Goal: Task Accomplishment & Management: Use online tool/utility

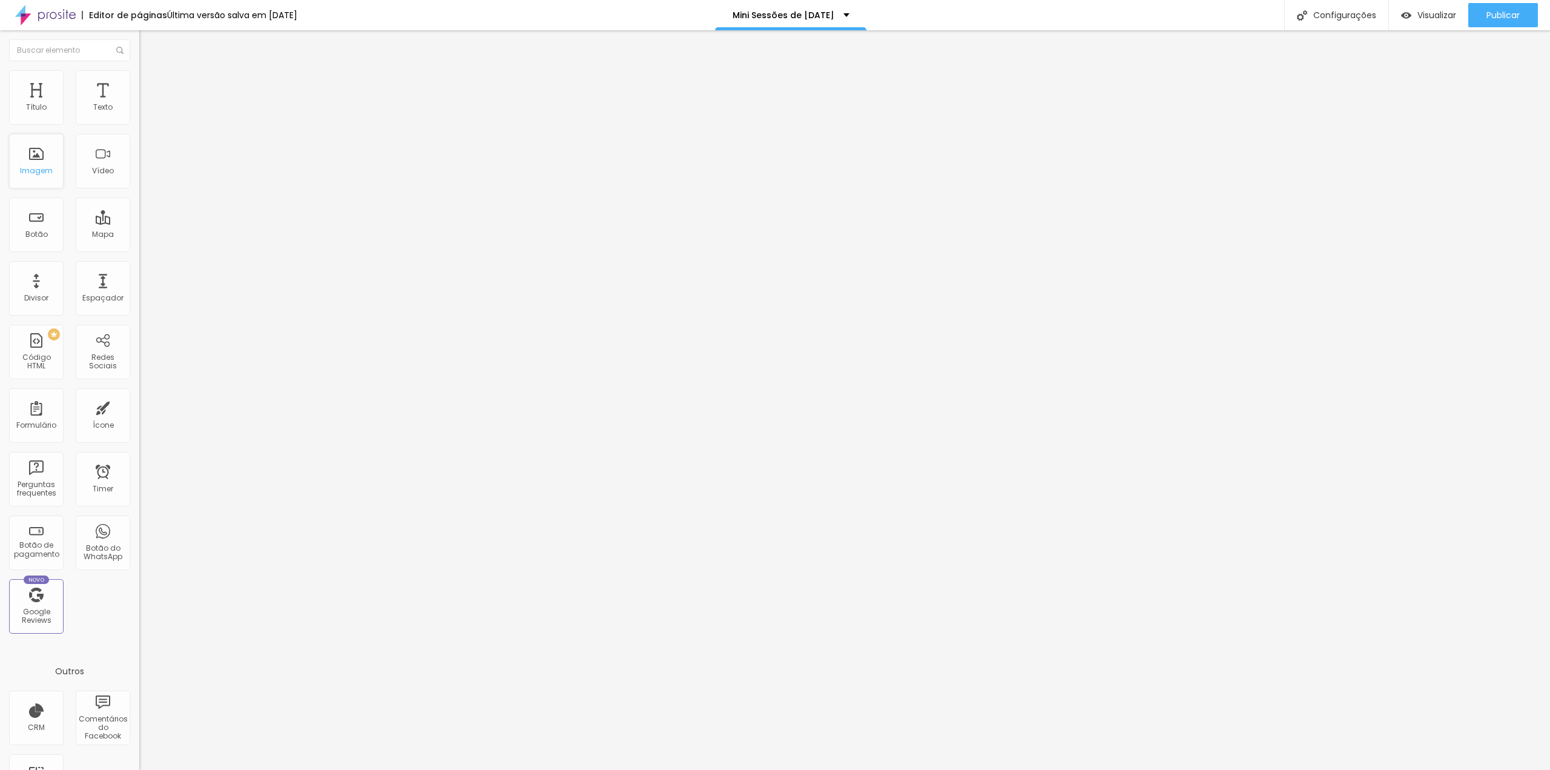
click at [39, 176] on div "Imagem" at bounding box center [36, 161] width 55 height 55
click at [103, 421] on div "Ícone" at bounding box center [103, 425] width 21 height 8
click at [147, 111] on span "Trocar icone" at bounding box center [174, 106] width 54 height 10
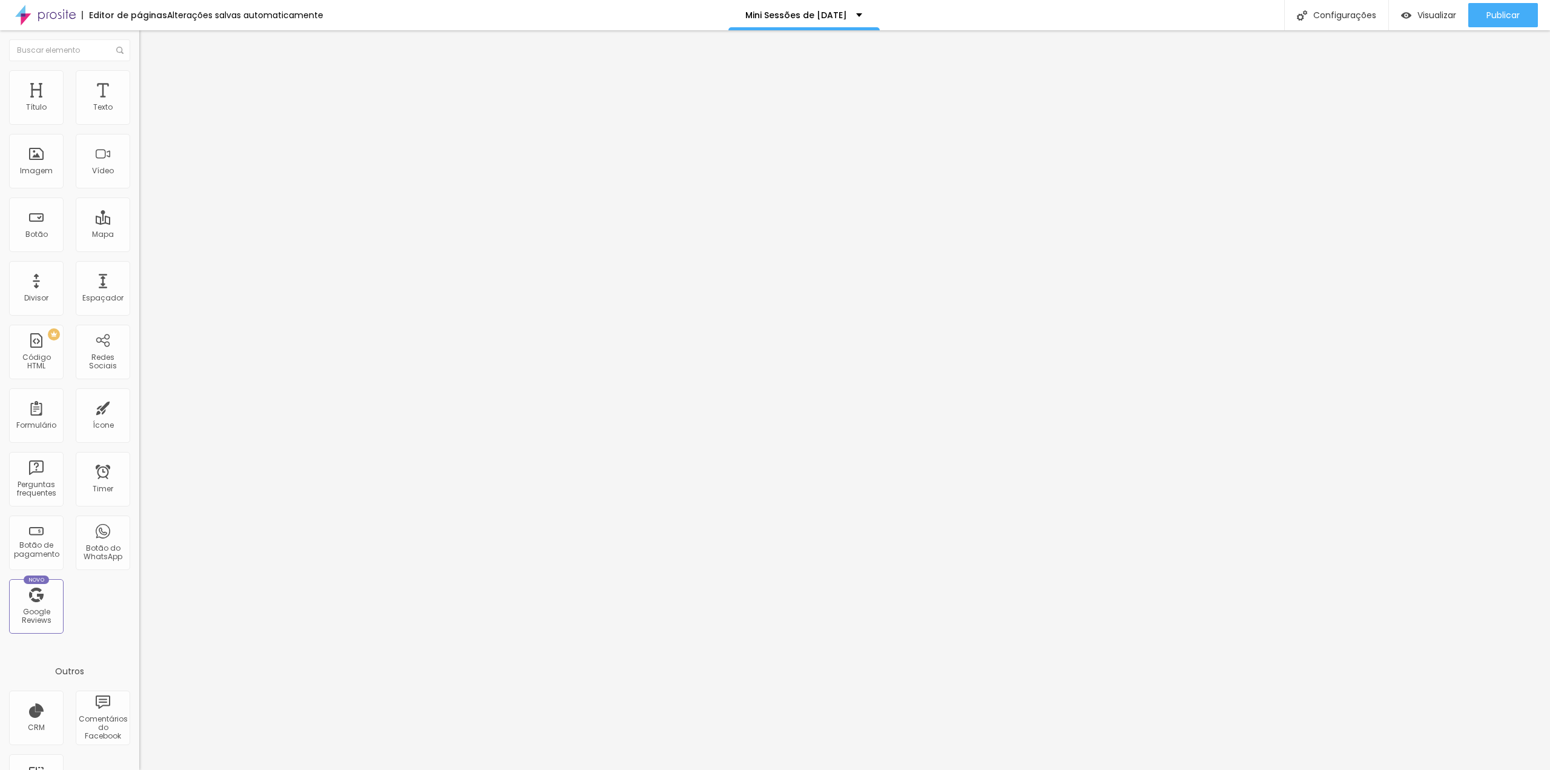
type input "actualizacao"
drag, startPoint x: 655, startPoint y: 139, endPoint x: 499, endPoint y: 132, distance: 155.8
drag, startPoint x: 111, startPoint y: 177, endPoint x: 82, endPoint y: 179, distance: 29.1
click at [139, 110] on div "Trocar icone" at bounding box center [208, 106] width 139 height 8
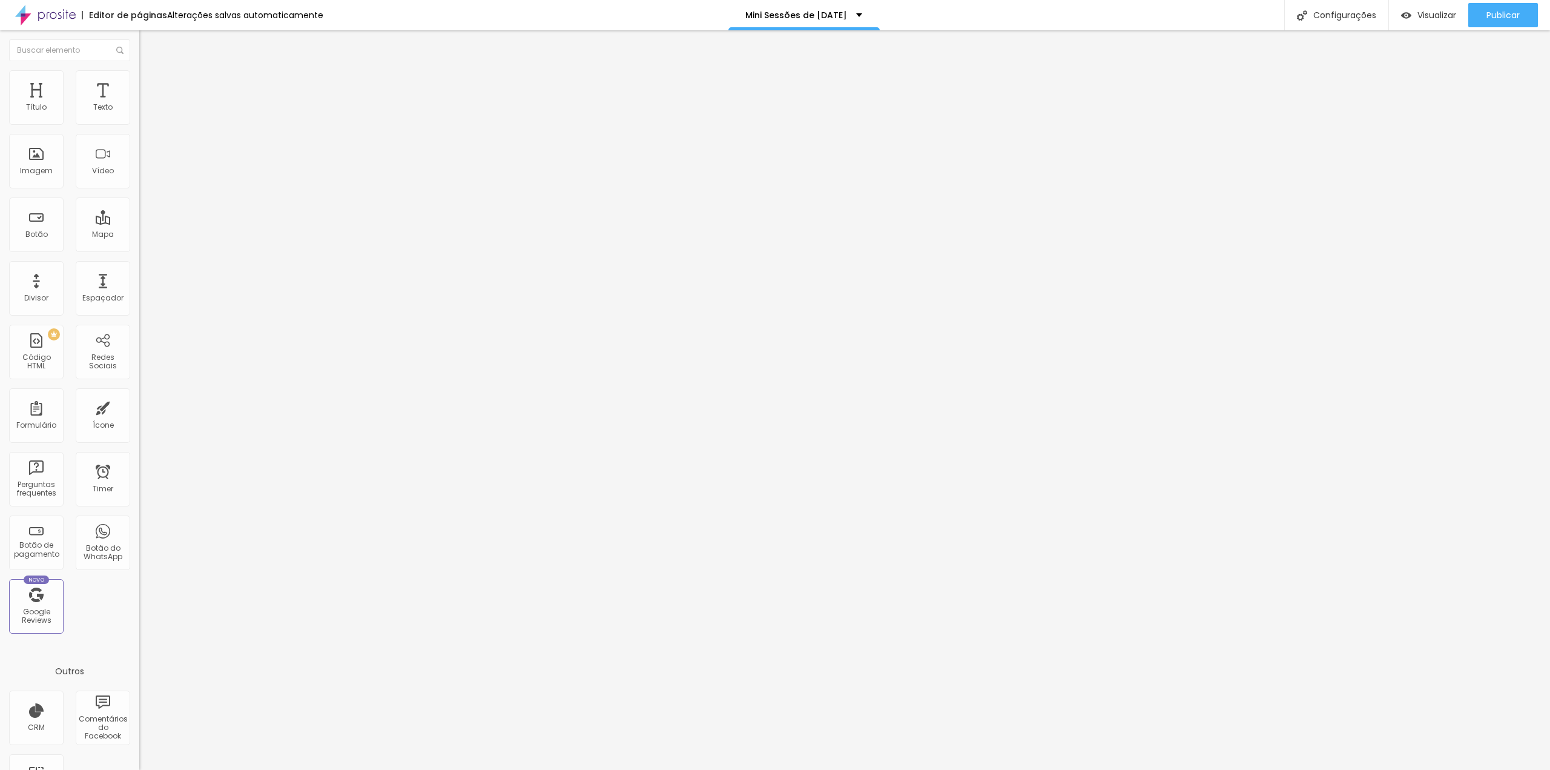
click at [147, 111] on span "Trocar icone" at bounding box center [174, 106] width 54 height 10
type input "obras"
drag, startPoint x: 618, startPoint y: 141, endPoint x: 507, endPoint y: 137, distance: 110.9
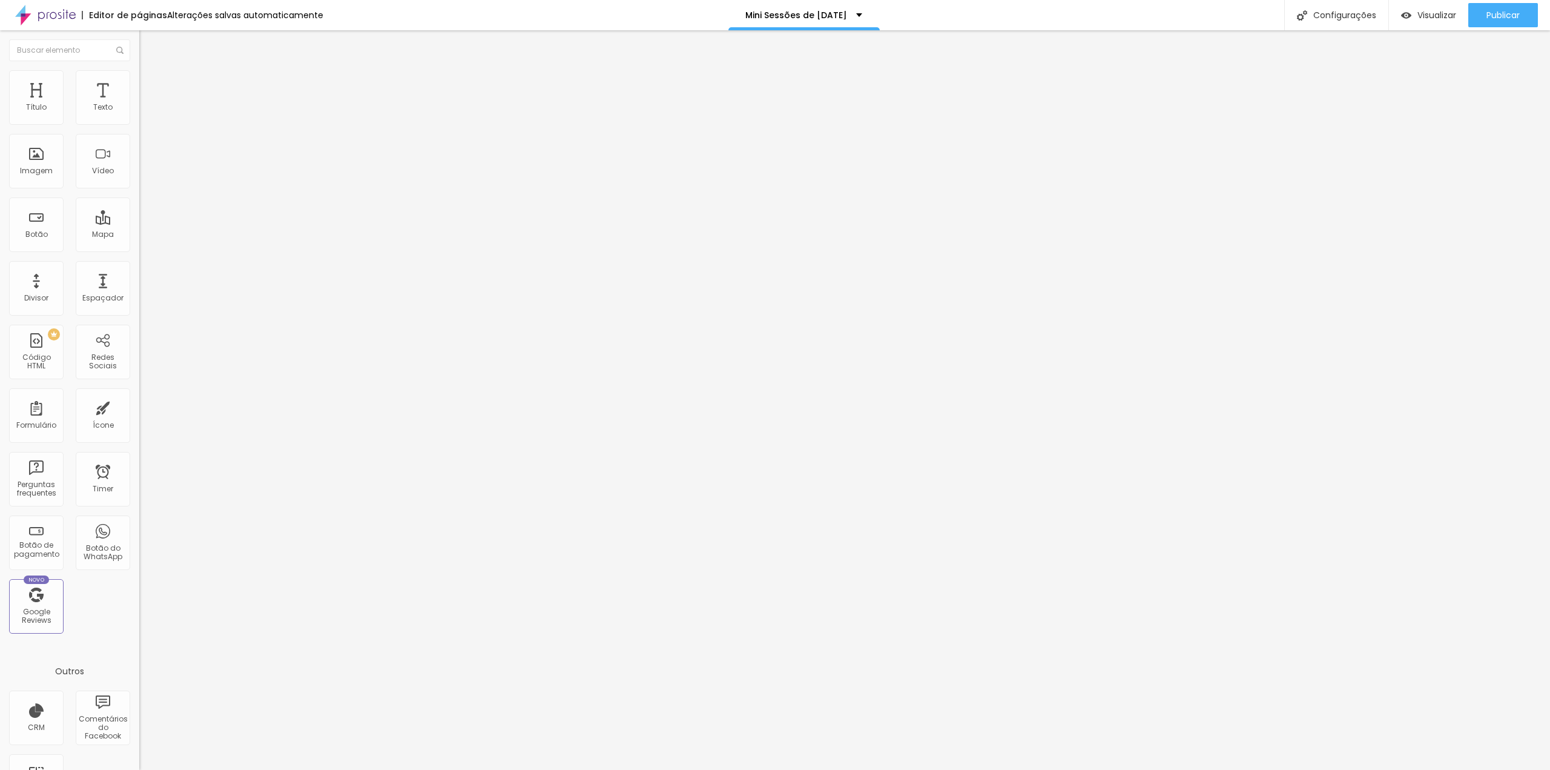
click at [147, 109] on img at bounding box center [150, 105] width 7 height 7
click at [995, 769] on div at bounding box center [775, 782] width 1550 height 11
click at [97, 472] on div "Timer" at bounding box center [103, 479] width 55 height 55
click at [139, 79] on li "Estilo" at bounding box center [208, 76] width 139 height 12
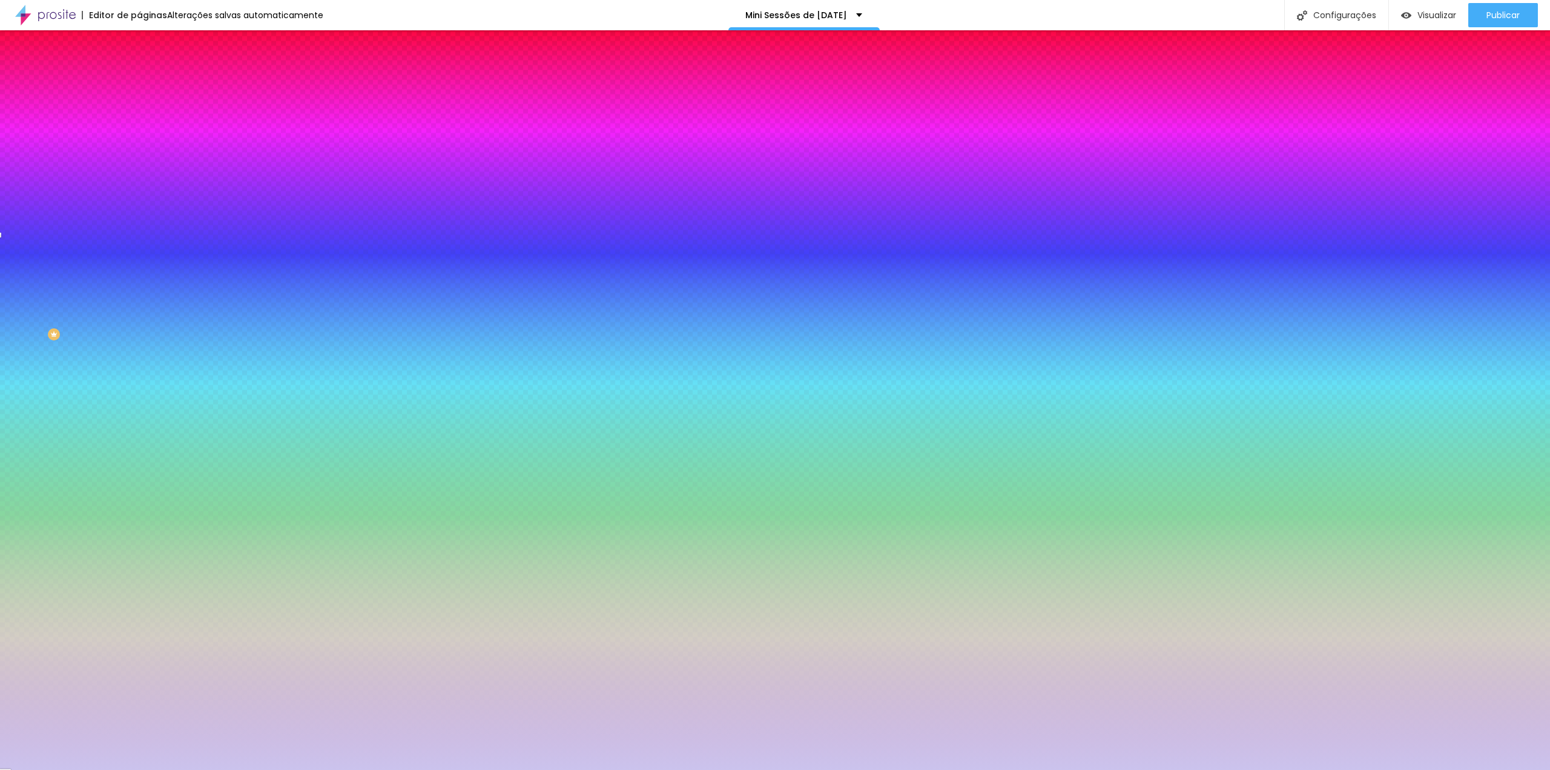
click at [144, 197] on img at bounding box center [147, 200] width 7 height 7
radio input "false"
click at [144, 197] on img at bounding box center [147, 200] width 7 height 7
radio input "false"
click at [144, 197] on img at bounding box center [147, 200] width 7 height 7
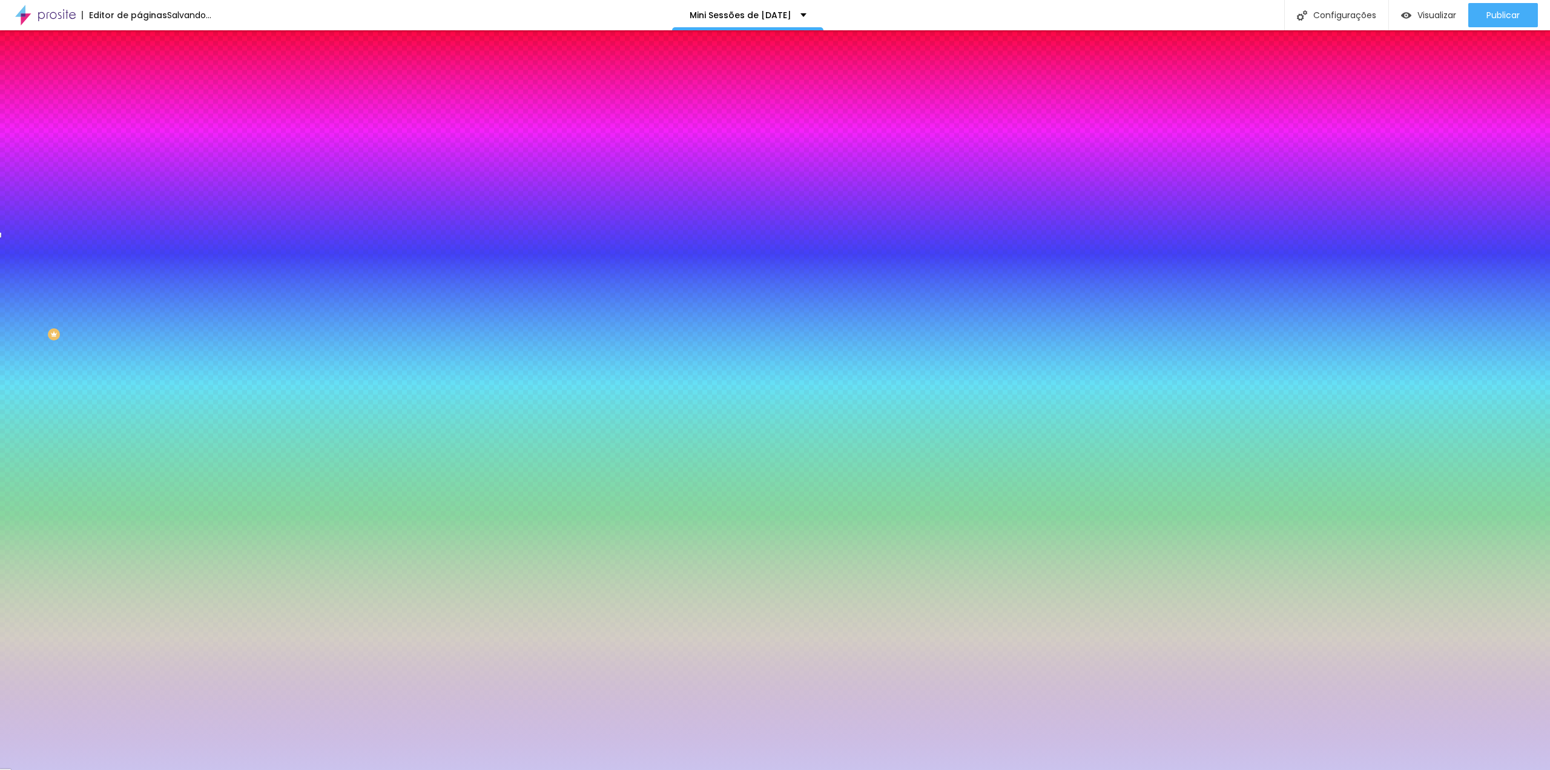
radio input "false"
radio input "true"
click at [144, 197] on img at bounding box center [147, 200] width 7 height 7
radio input "true"
radio input "false"
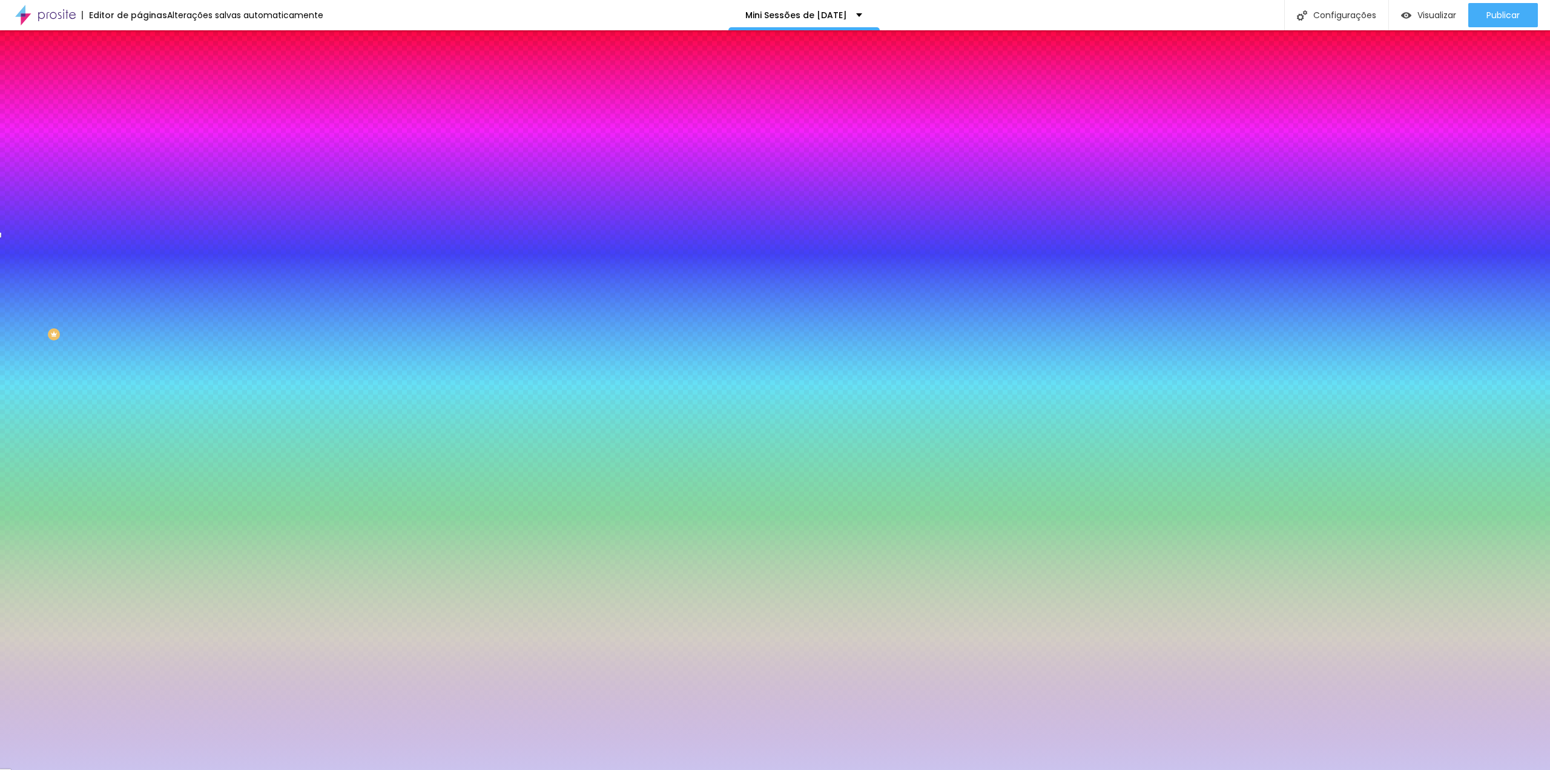
click at [144, 197] on img at bounding box center [147, 200] width 7 height 7
radio input "false"
radio input "true"
click at [139, 82] on img at bounding box center [144, 87] width 11 height 11
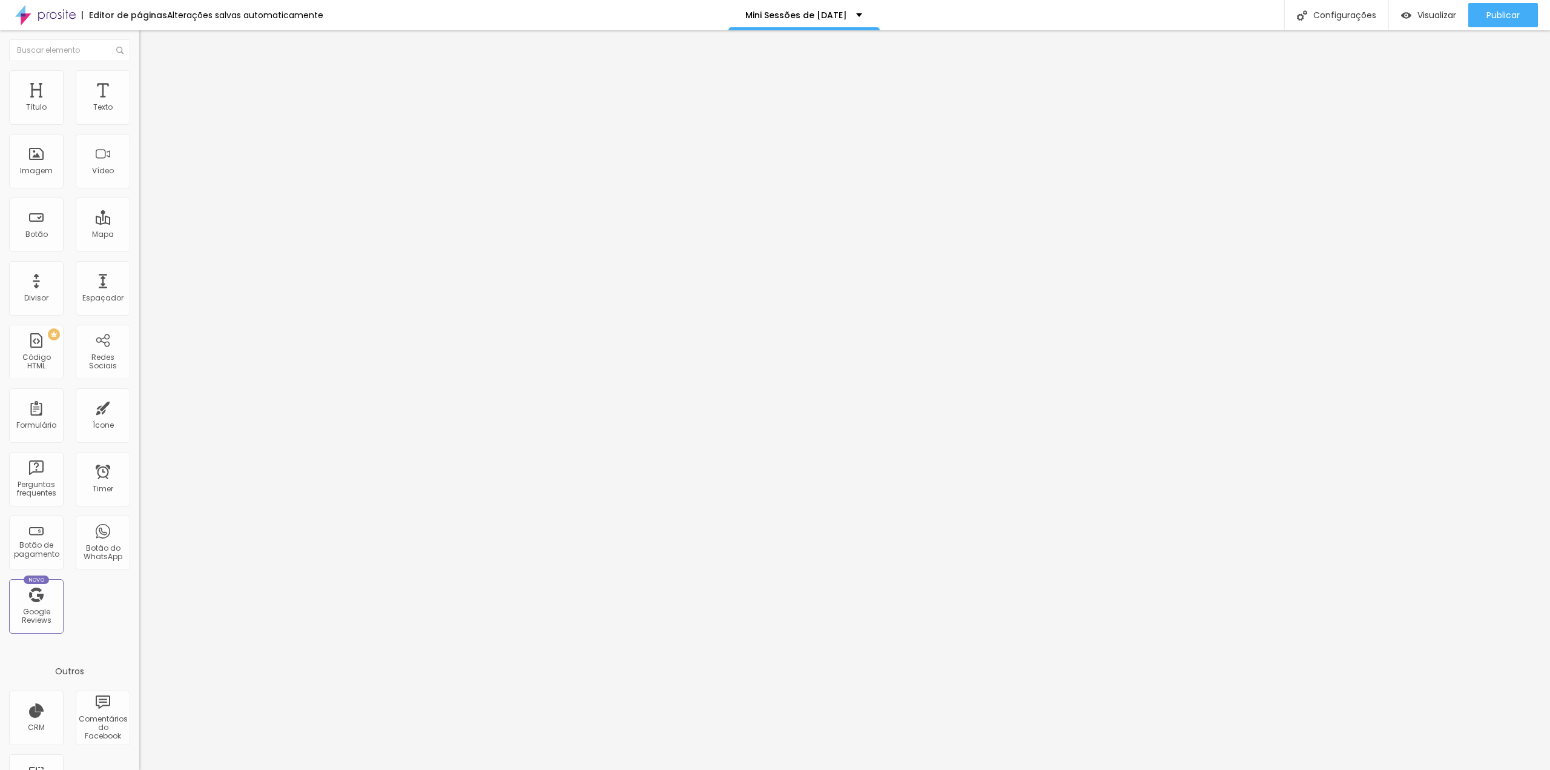
click at [139, 70] on li "Conteúdo" at bounding box center [208, 64] width 139 height 12
click at [48, 110] on div "Título" at bounding box center [36, 97] width 55 height 55
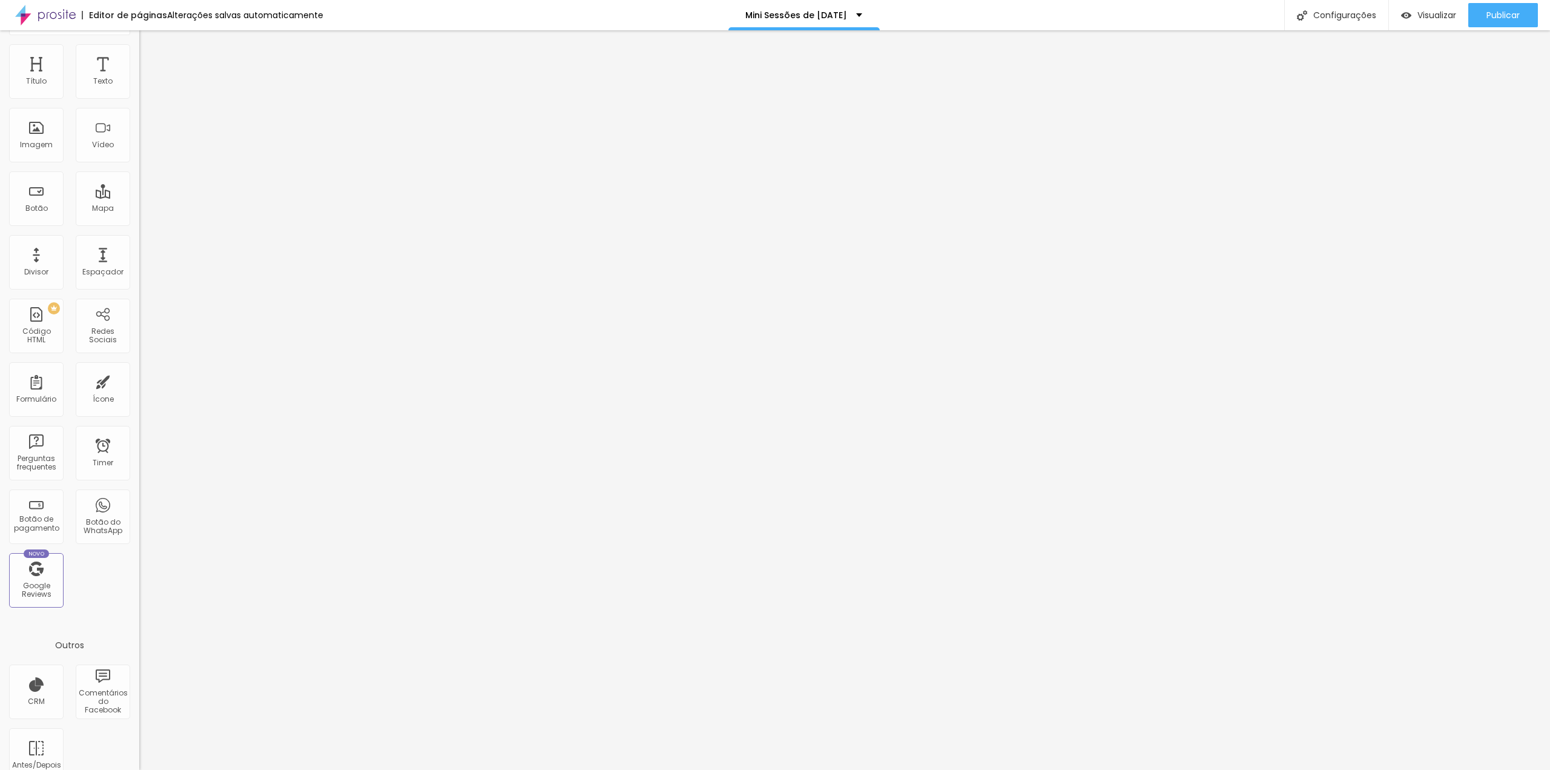
scroll to position [48, 0]
